Goal: Task Accomplishment & Management: Use online tool/utility

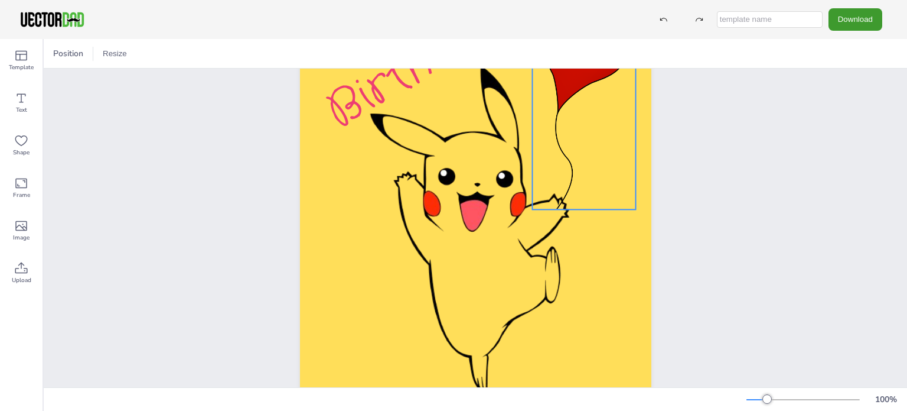
scroll to position [223, 0]
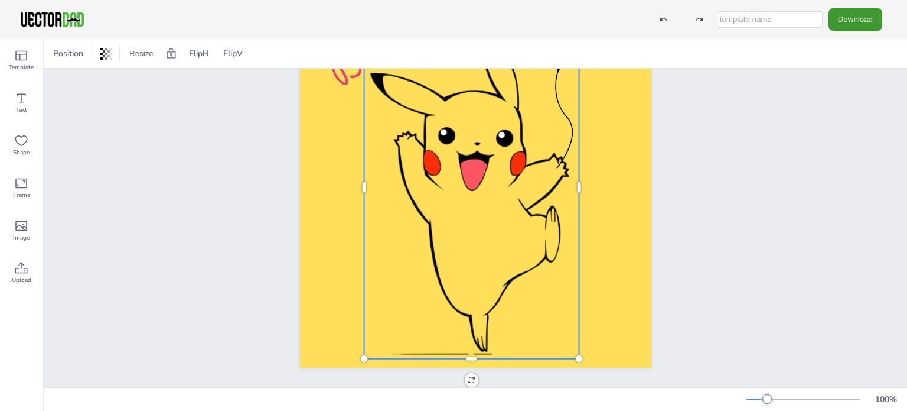
click at [541, 311] on div at bounding box center [482, 135] width 252 height 447
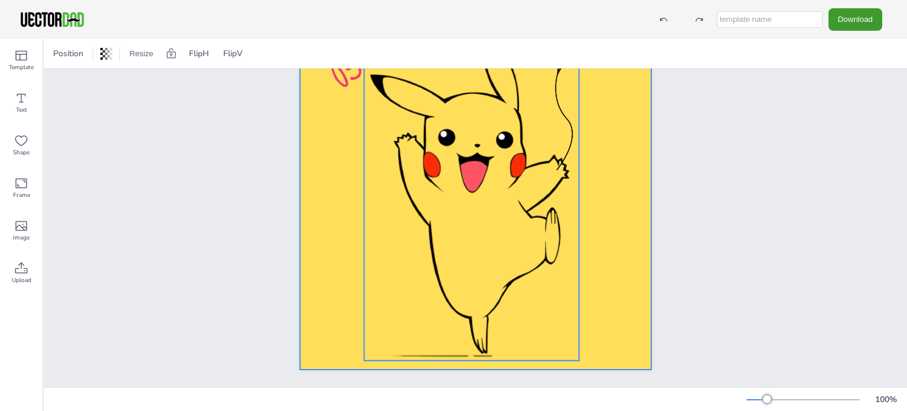
click at [605, 295] on div at bounding box center [476, 120] width 352 height 497
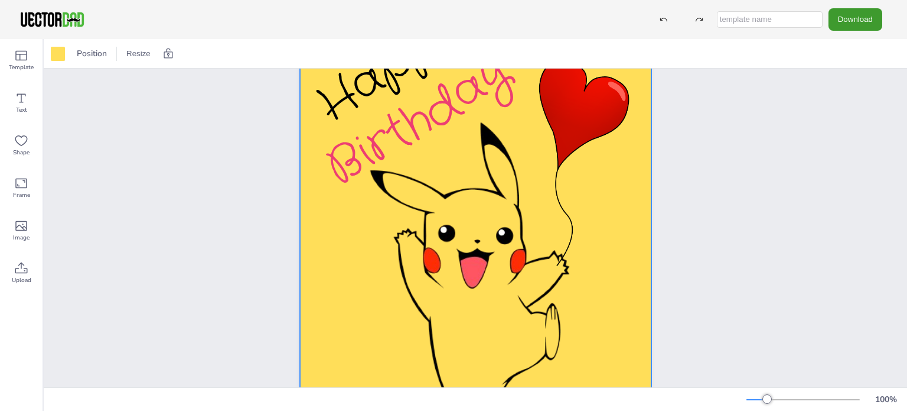
scroll to position [145, 0]
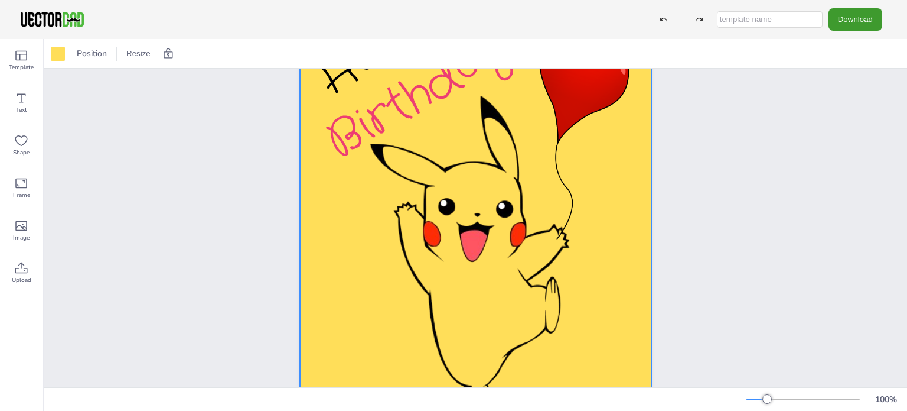
click at [331, 309] on div at bounding box center [476, 189] width 352 height 497
click at [19, 104] on icon at bounding box center [21, 98] width 14 height 14
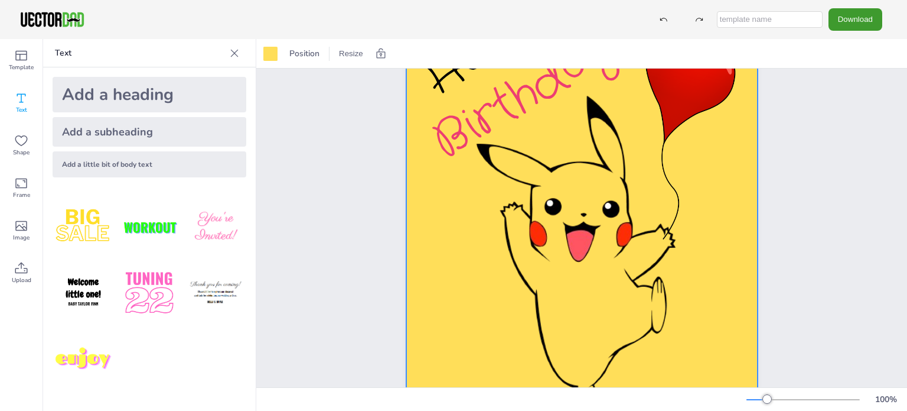
click at [457, 301] on div at bounding box center [582, 189] width 352 height 497
click at [109, 163] on div "Add a little bit of body text" at bounding box center [150, 164] width 194 height 26
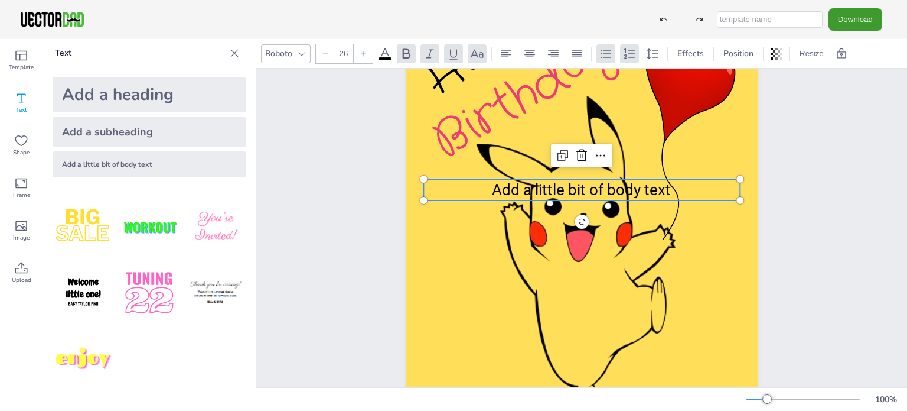
click at [551, 188] on span "Add a little bit of body text" at bounding box center [581, 190] width 179 height 18
click at [666, 187] on p "Add a little bit of body text" at bounding box center [582, 189] width 317 height 21
click at [666, 187] on p "Add a little bit of body text" at bounding box center [583, 189] width 317 height 21
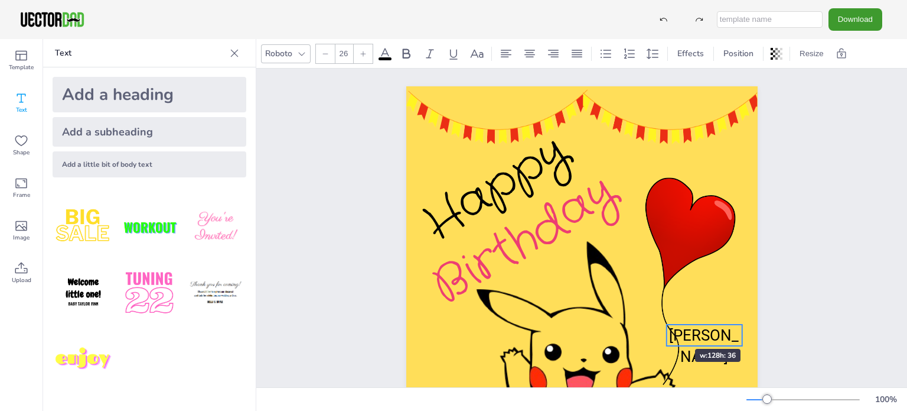
drag, startPoint x: 419, startPoint y: 335, endPoint x: 660, endPoint y: 327, distance: 241.2
click at [660, 327] on div "Happy Birthday [PERSON_NAME]" at bounding box center [582, 334] width 352 height 497
click at [708, 336] on span "[PERSON_NAME]" at bounding box center [704, 345] width 70 height 39
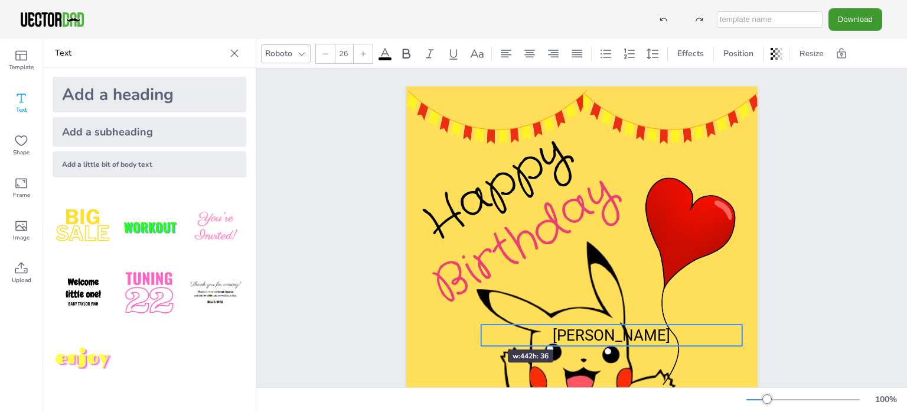
drag, startPoint x: 658, startPoint y: 337, endPoint x: 473, endPoint y: 328, distance: 185.7
click at [473, 328] on div "Happy Birthday [PERSON_NAME]" at bounding box center [582, 334] width 352 height 497
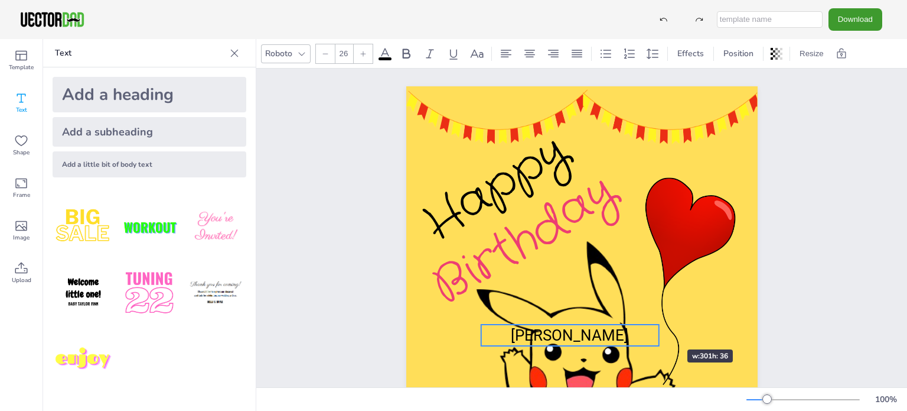
drag, startPoint x: 735, startPoint y: 331, endPoint x: 653, endPoint y: 327, distance: 82.2
click at [653, 327] on div "Happy Birthday [PERSON_NAME]" at bounding box center [582, 334] width 352 height 497
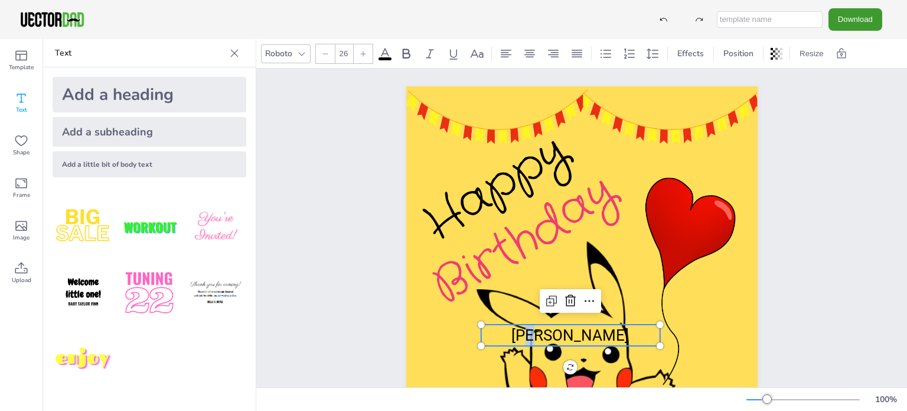
click at [568, 336] on span "[PERSON_NAME]" at bounding box center [571, 335] width 118 height 18
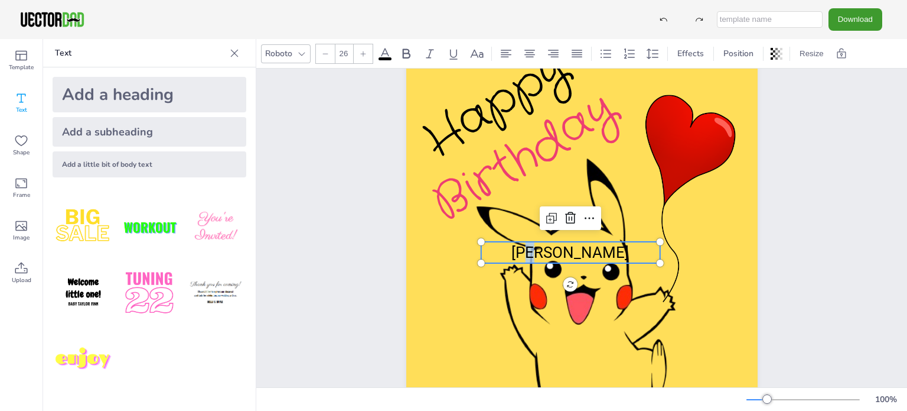
scroll to position [123, 0]
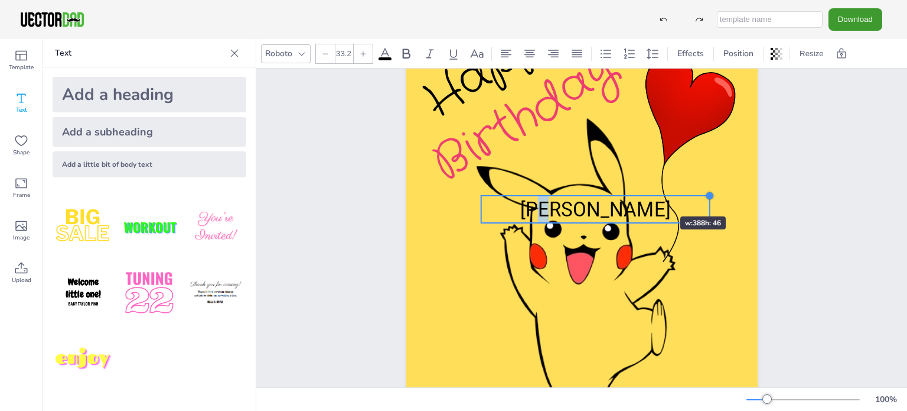
drag, startPoint x: 653, startPoint y: 201, endPoint x: 645, endPoint y: 195, distance: 9.7
click at [645, 195] on div "Happy Birthday [PERSON_NAME]" at bounding box center [582, 211] width 352 height 497
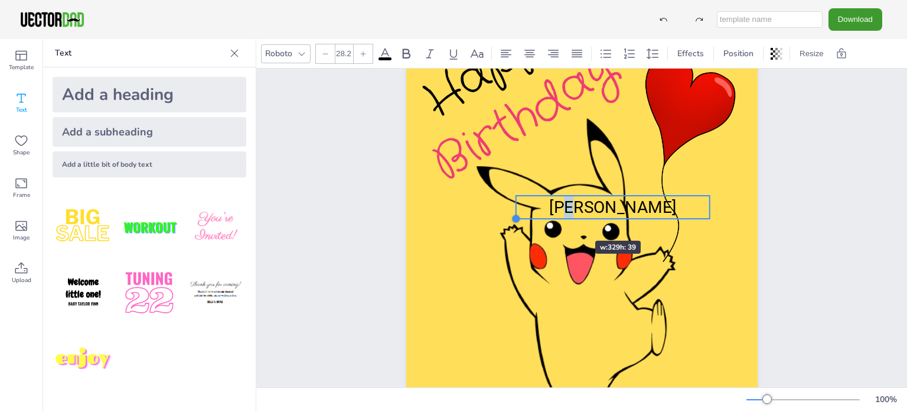
drag, startPoint x: 476, startPoint y: 223, endPoint x: 560, endPoint y: 219, distance: 84.0
click at [560, 219] on div "Happy Birthday [PERSON_NAME]" at bounding box center [582, 211] width 352 height 497
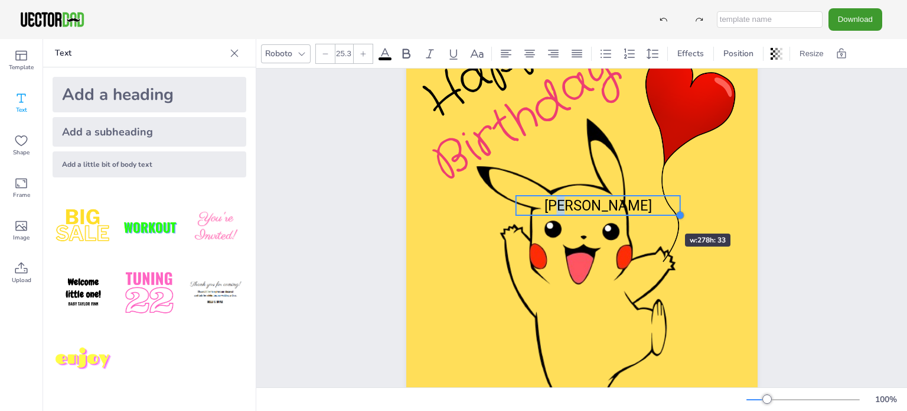
type input "26.7"
drag, startPoint x: 704, startPoint y: 216, endPoint x: 634, endPoint y: 214, distance: 69.7
click at [634, 214] on div "Happy Birthday [PERSON_NAME]" at bounding box center [582, 211] width 352 height 497
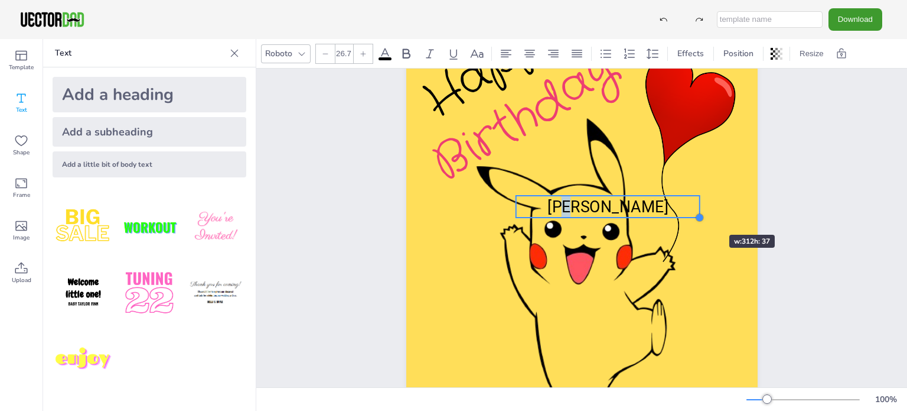
click at [695, 213] on div at bounding box center [699, 217] width 9 height 9
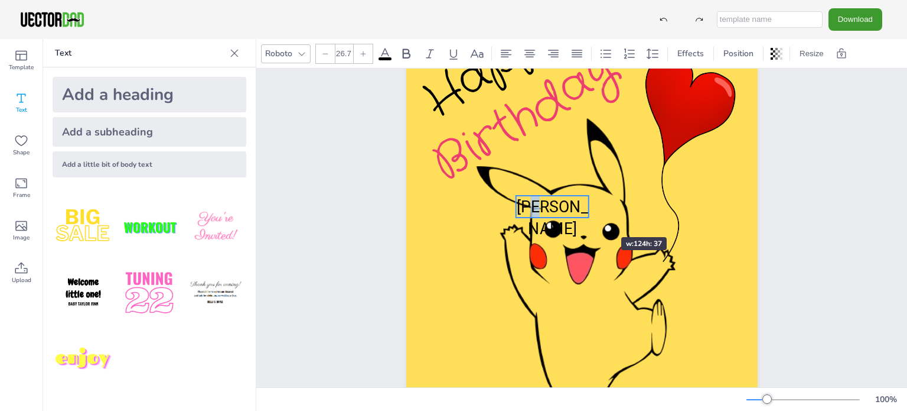
drag, startPoint x: 697, startPoint y: 205, endPoint x: 586, endPoint y: 216, distance: 111.6
click at [586, 216] on div "Happy Birthday [PERSON_NAME]" at bounding box center [582, 211] width 352 height 497
click at [569, 169] on icon at bounding box center [571, 172] width 14 height 14
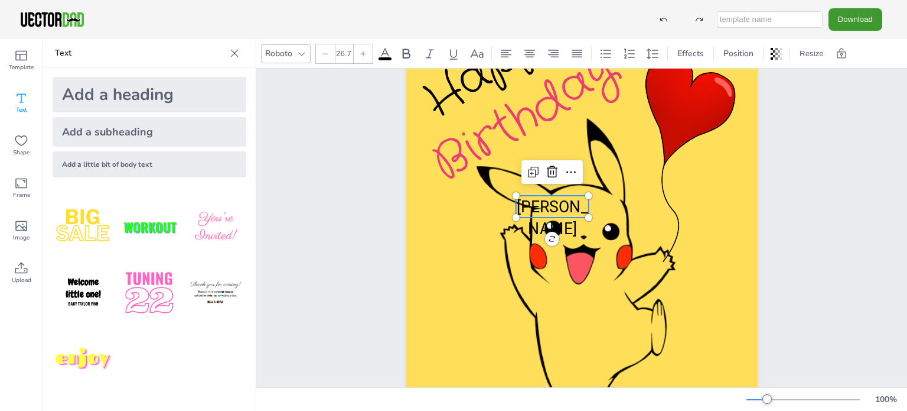
click at [518, 209] on p "[PERSON_NAME]" at bounding box center [552, 218] width 73 height 44
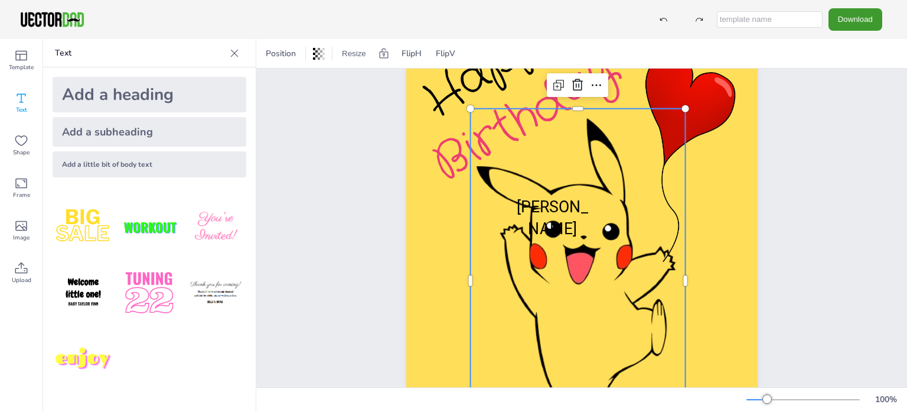
click at [603, 204] on div at bounding box center [588, 228] width 252 height 447
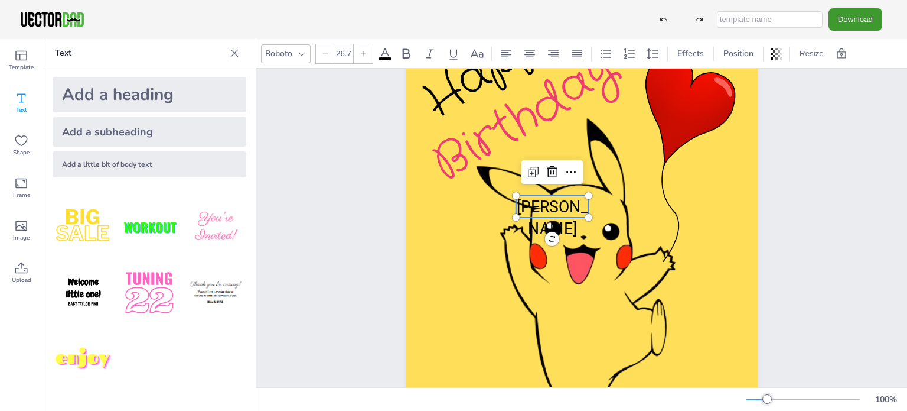
click at [565, 203] on span "[PERSON_NAME]" at bounding box center [551, 217] width 71 height 40
click at [528, 168] on icon at bounding box center [533, 172] width 14 height 14
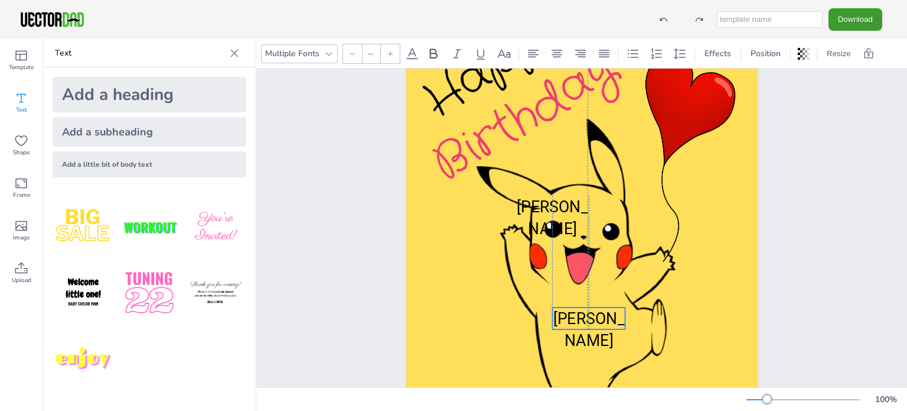
drag, startPoint x: 566, startPoint y: 217, endPoint x: 591, endPoint y: 317, distance: 102.9
click at [591, 317] on span "[PERSON_NAME]" at bounding box center [588, 329] width 71 height 40
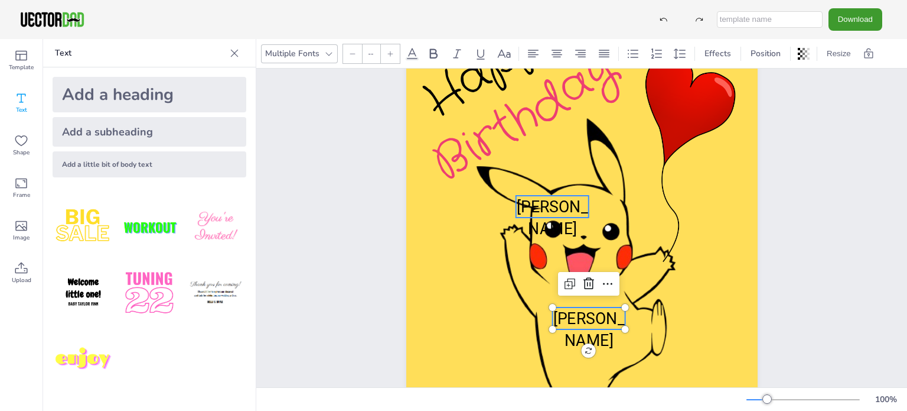
type input "26.7"
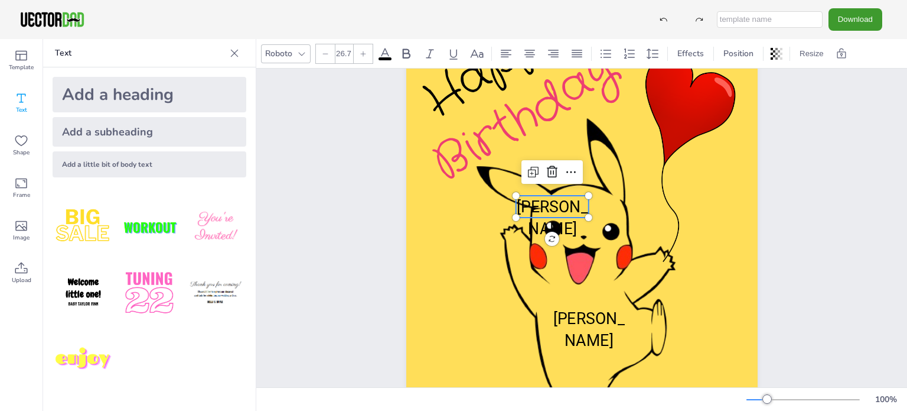
click at [550, 207] on span "[PERSON_NAME]" at bounding box center [551, 217] width 71 height 40
click at [549, 173] on icon at bounding box center [552, 172] width 14 height 14
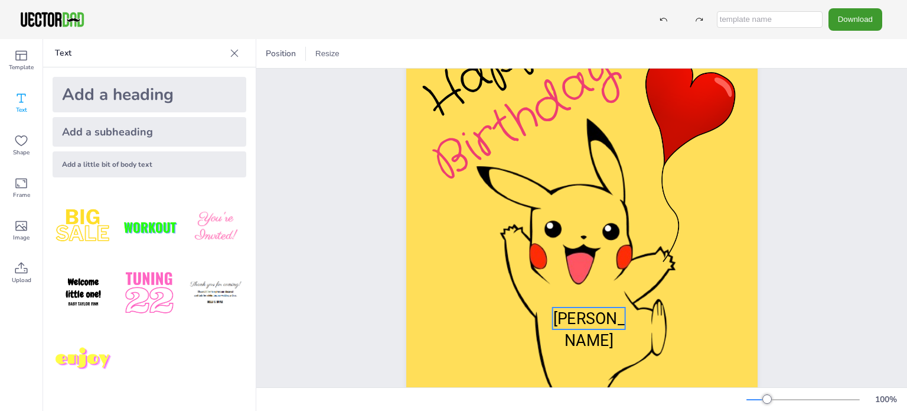
click at [603, 311] on span "[PERSON_NAME]" at bounding box center [588, 329] width 71 height 40
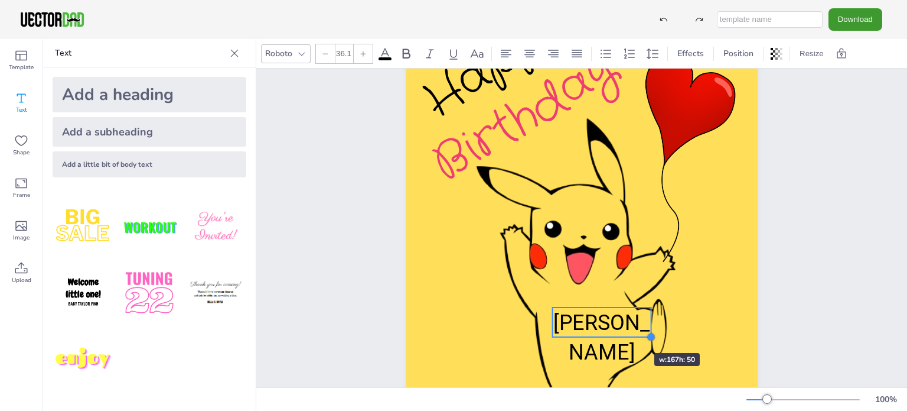
drag, startPoint x: 618, startPoint y: 324, endPoint x: 619, endPoint y: 331, distance: 7.8
click at [619, 331] on div "Happy Birthday [PERSON_NAME]" at bounding box center [582, 211] width 352 height 497
click at [548, 334] on div at bounding box center [552, 336] width 9 height 9
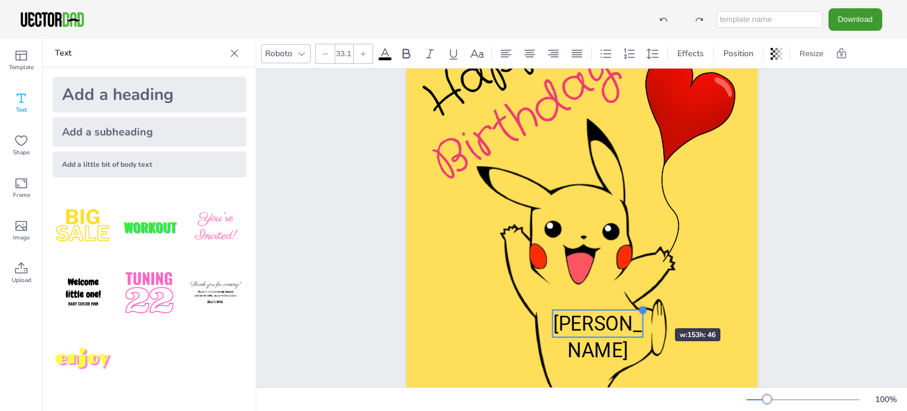
type input "32.9"
drag, startPoint x: 648, startPoint y: 304, endPoint x: 639, endPoint y: 307, distance: 9.3
click at [639, 307] on div at bounding box center [641, 309] width 9 height 9
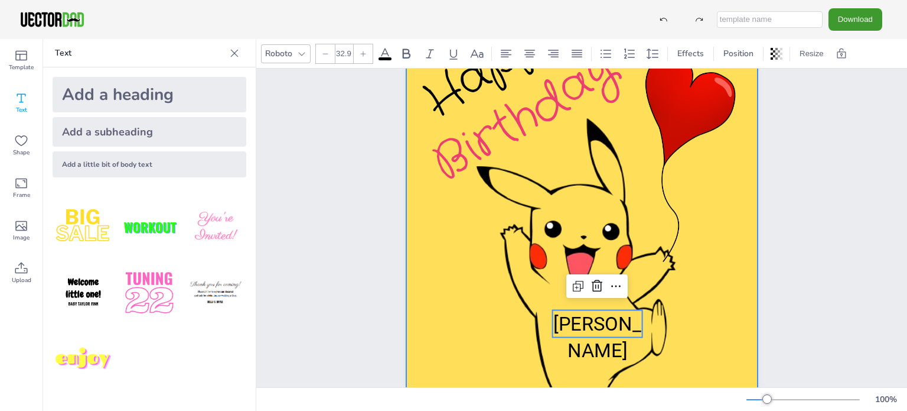
click at [727, 298] on div at bounding box center [582, 211] width 352 height 497
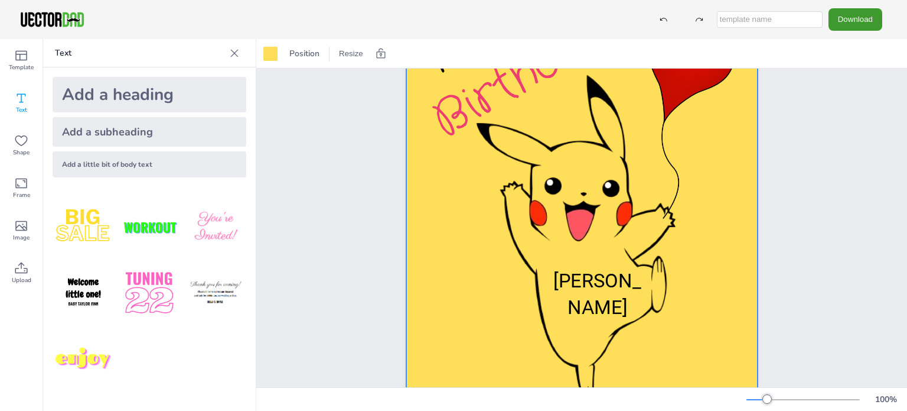
scroll to position [147, 0]
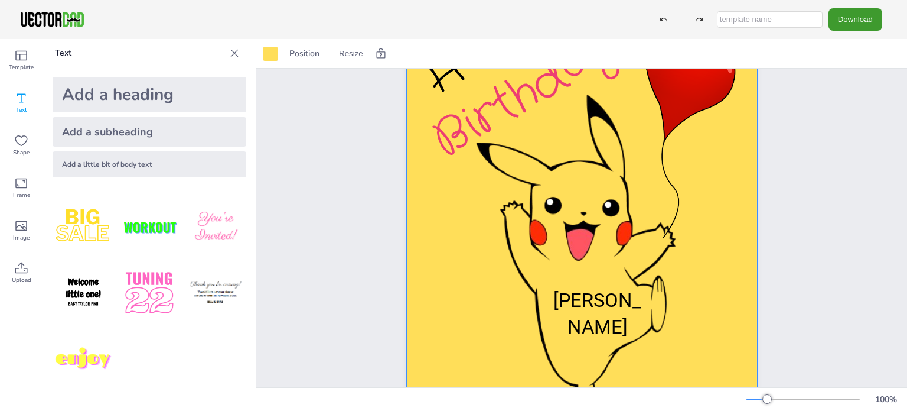
click at [806, 210] on div "Happy Birthday [PERSON_NAME]" at bounding box center [581, 188] width 651 height 533
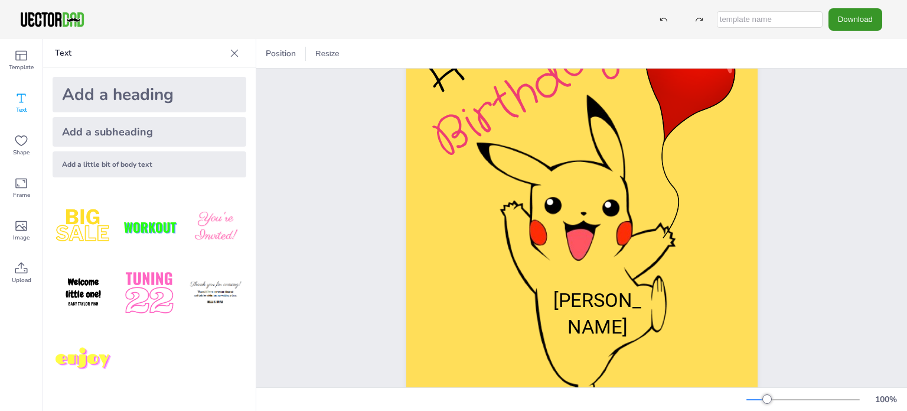
click at [849, 21] on button "Download" at bounding box center [856, 19] width 54 height 22
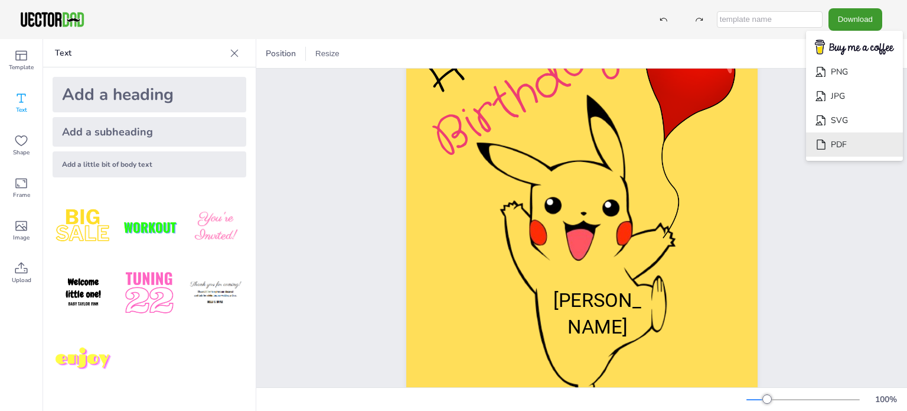
click at [841, 148] on li "PDF" at bounding box center [854, 144] width 97 height 24
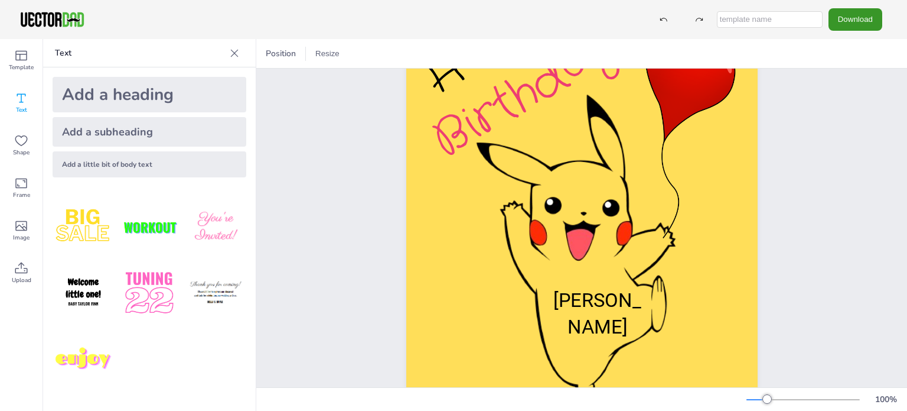
click at [855, 18] on button "Download" at bounding box center [856, 19] width 54 height 22
click at [21, 191] on span "Frame" at bounding box center [21, 194] width 17 height 9
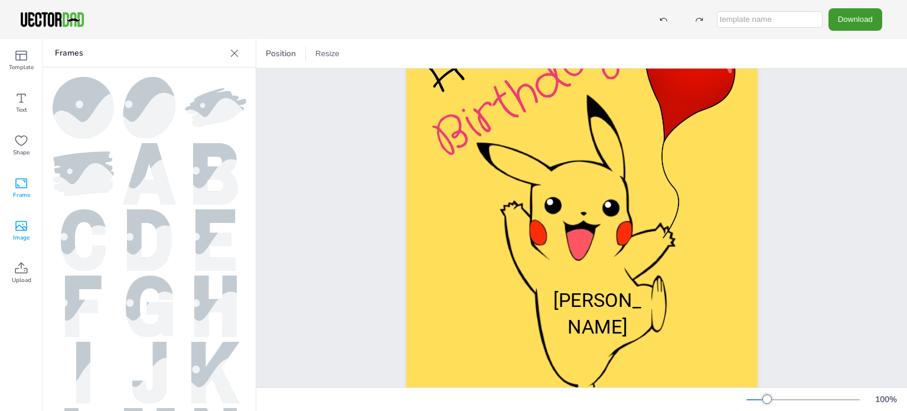
click at [24, 228] on icon at bounding box center [21, 226] width 14 height 14
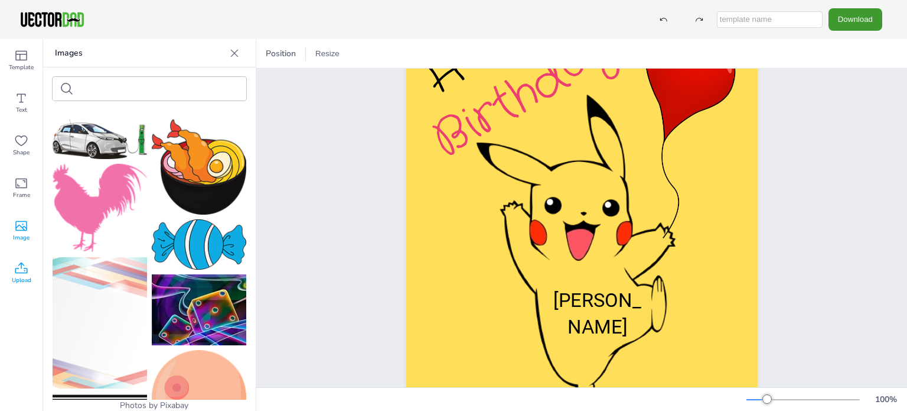
click at [21, 274] on icon at bounding box center [21, 268] width 14 height 14
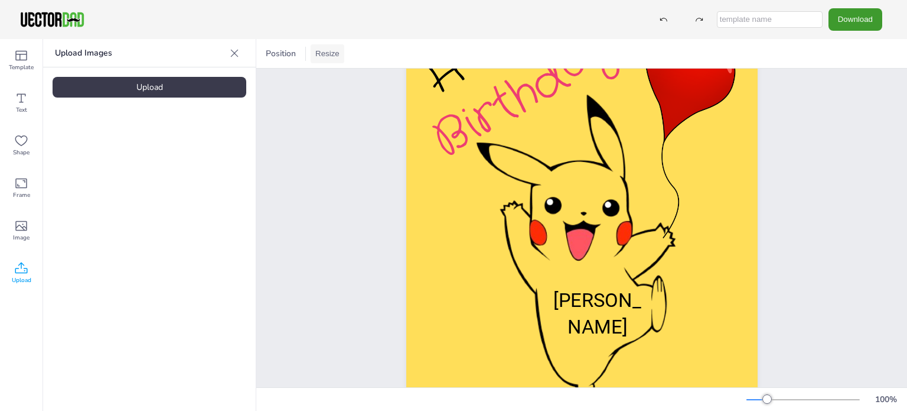
click at [326, 55] on button "Resize" at bounding box center [328, 53] width 34 height 19
click at [347, 57] on li "A4 (8.25in x 11.75in)" at bounding box center [355, 54] width 89 height 23
click at [331, 51] on button "Resize" at bounding box center [328, 53] width 34 height 19
